Goal: Task Accomplishment & Management: Complete application form

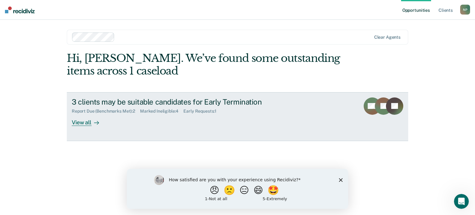
click at [95, 120] on icon at bounding box center [96, 122] width 5 height 5
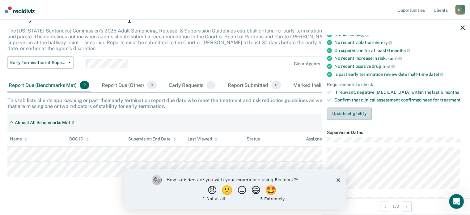
click at [353, 116] on button "Update eligibility" at bounding box center [349, 113] width 45 height 12
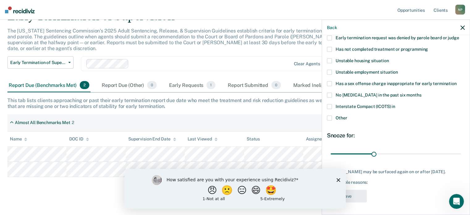
click at [329, 58] on span at bounding box center [329, 60] width 5 height 5
click at [331, 70] on span at bounding box center [329, 72] width 5 height 5
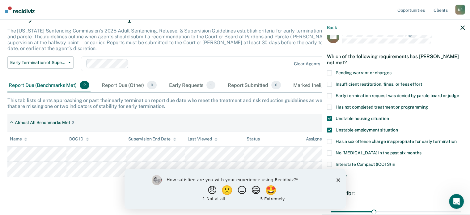
scroll to position [0, 0]
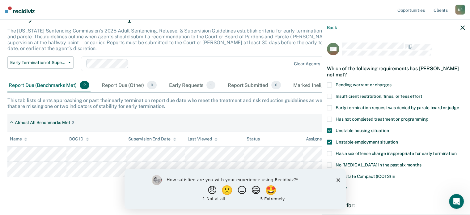
click at [331, 116] on span at bounding box center [329, 118] width 5 height 5
click at [328, 90] on div "Pending warrant or charges" at bounding box center [396, 87] width 138 height 11
click at [329, 85] on span at bounding box center [329, 84] width 5 height 5
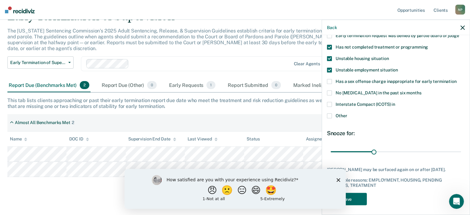
scroll to position [79, 0]
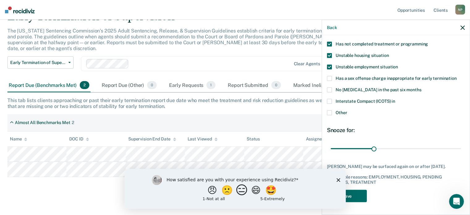
click at [242, 192] on button "😑" at bounding box center [242, 190] width 15 height 12
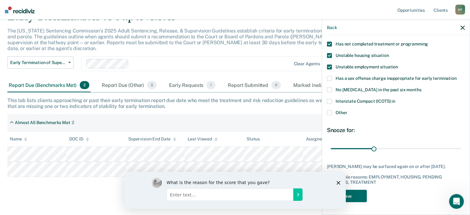
click at [338, 182] on polygon "Close survey" at bounding box center [338, 182] width 4 height 4
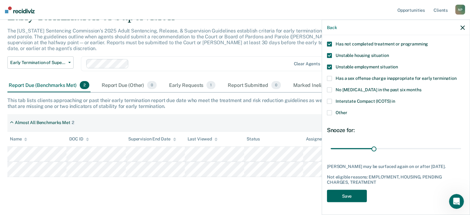
click at [347, 196] on button "Save" at bounding box center [347, 195] width 40 height 13
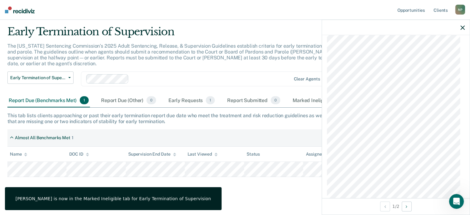
scroll to position [597, 0]
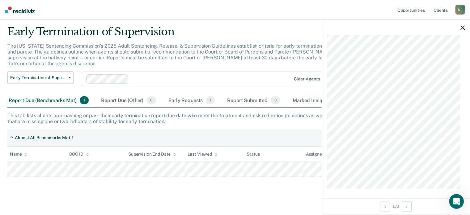
click at [462, 26] on icon "button" at bounding box center [462, 27] width 4 height 4
